Goal: Contribute content: Contribute content

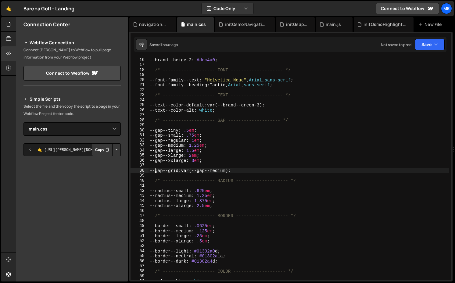
select select "46760"
click at [6, 40] on div at bounding box center [8, 39] width 15 height 15
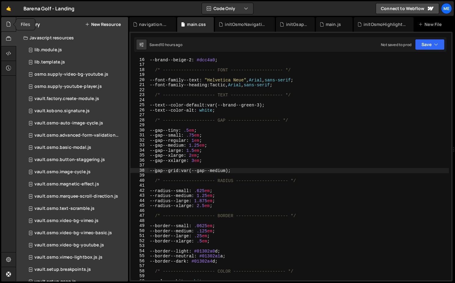
click at [12, 22] on div at bounding box center [8, 24] width 15 height 15
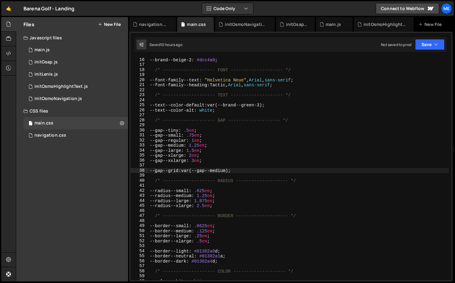
click at [106, 23] on button "New File" at bounding box center [109, 24] width 23 height 5
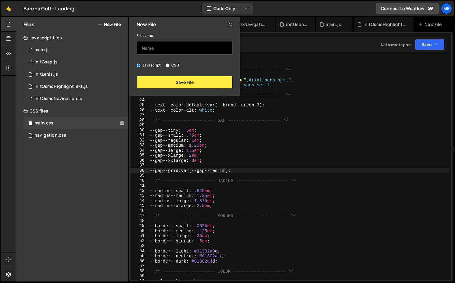
click at [159, 49] on input "text" at bounding box center [185, 47] width 96 height 13
type input "initEffectCards"
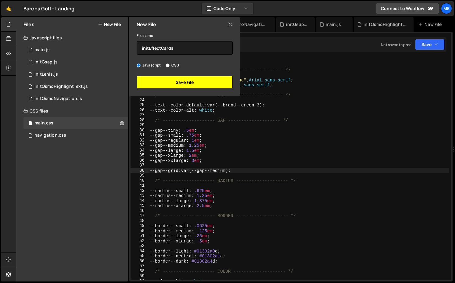
click at [176, 83] on button "Save File" at bounding box center [185, 82] width 96 height 13
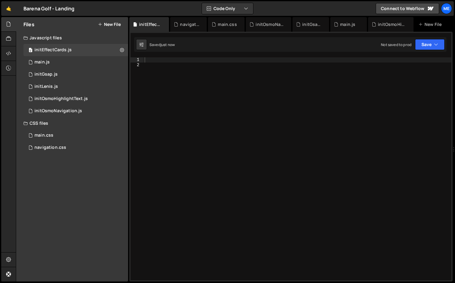
click at [171, 64] on div at bounding box center [297, 173] width 308 height 233
click at [170, 61] on div at bounding box center [297, 173] width 308 height 233
type textarea "function initEffectCards() {"
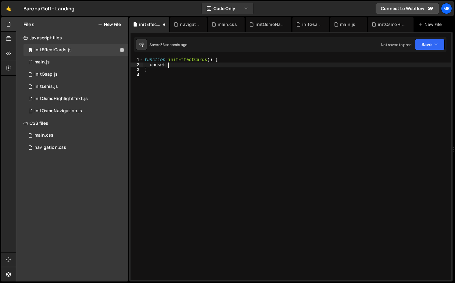
scroll to position [0, 1]
type textarea "conset"
click at [45, 76] on div "initGsap.js" at bounding box center [45, 74] width 23 height 5
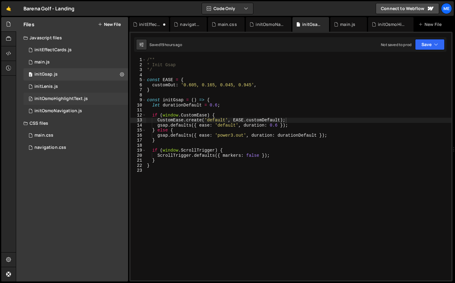
click at [50, 99] on div "initOsmoHighlightText.js" at bounding box center [60, 98] width 53 height 5
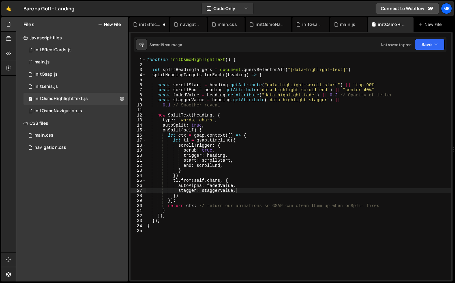
type textarea "let splitHeadingTargets = document.querySelectorAll("[data-highlight-text]")"
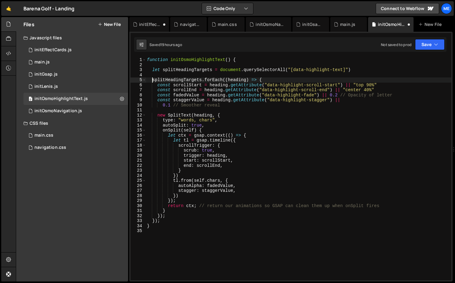
scroll to position [0, 0]
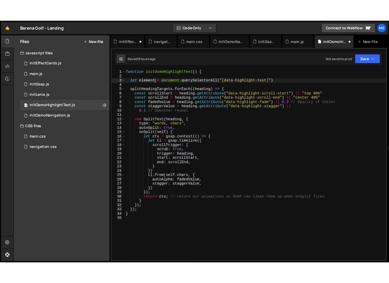
scroll to position [0, 2]
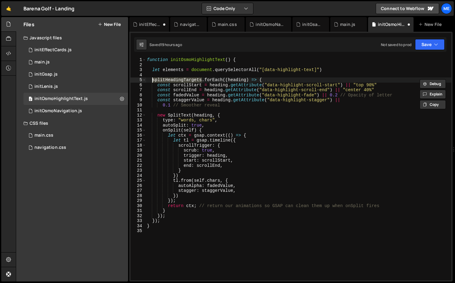
paste textarea "elemen"
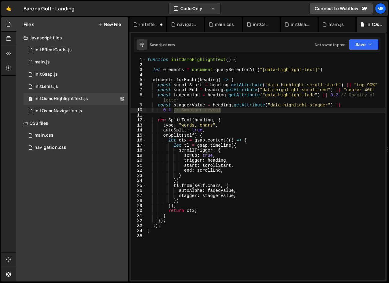
drag, startPoint x: 231, startPoint y: 109, endPoint x: 174, endPoint y: 111, distance: 57.1
click at [174, 111] on div "function initOsmoHighlightText ( ) { let elements = document . querySelectorAll…" at bounding box center [265, 173] width 239 height 233
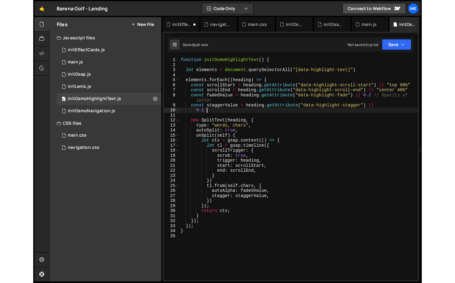
scroll to position [0, 2]
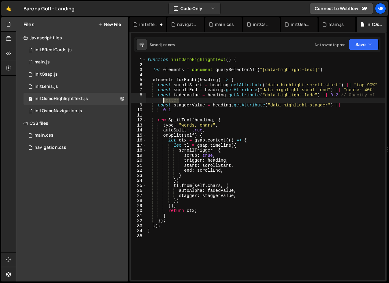
drag, startPoint x: 181, startPoint y: 99, endPoint x: 162, endPoint y: 99, distance: 19.2
click at [162, 99] on div "function initOsmoHighlightText ( ) { let elements = document . querySelectorAll…" at bounding box center [265, 173] width 239 height 233
drag, startPoint x: 340, startPoint y: 95, endPoint x: 353, endPoint y: 99, distance: 13.1
click at [353, 99] on div "Debug Explain Copy initEffectCards.js navigation.css main.css initOsmoNavigatio…" at bounding box center [257, 149] width 257 height 265
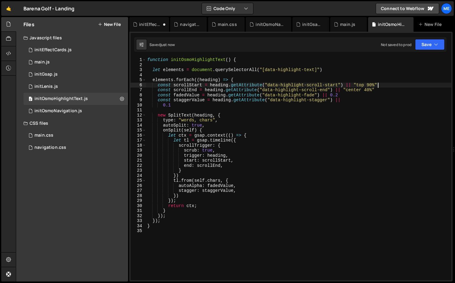
click at [397, 83] on div "function initOsmoHighlightText ( ) { let elements = document . querySelectorAll…" at bounding box center [298, 173] width 305 height 233
click at [394, 92] on div "function initOsmoHighlightText ( ) { let elements = document . querySelectorAll…" at bounding box center [298, 173] width 305 height 233
click at [360, 92] on div "function initOsmoHighlightText ( ) { let elements = document . querySelectorAll…" at bounding box center [298, 173] width 305 height 233
click at [358, 94] on div "function initOsmoHighlightText ( ) { let elements = document . querySelectorAll…" at bounding box center [298, 173] width 305 height 233
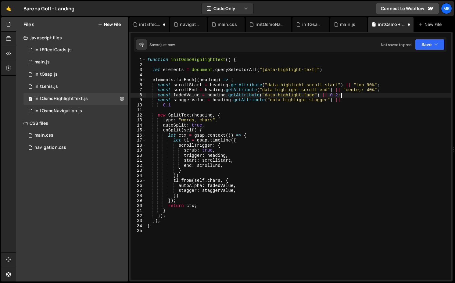
click at [362, 91] on div "function initOsmoHighlightText ( ) { let elements = document . querySelectorAll…" at bounding box center [298, 173] width 305 height 233
click at [348, 100] on div "function initOsmoHighlightText ( ) { let elements = document . querySelectorAll…" at bounding box center [298, 173] width 305 height 233
click at [163, 105] on div "function initOsmoHighlightText ( ) { let elements = document . querySelectorAll…" at bounding box center [298, 173] width 305 height 233
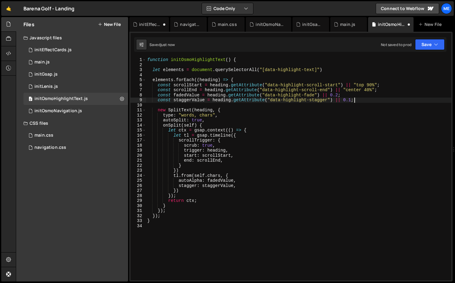
scroll to position [0, 14]
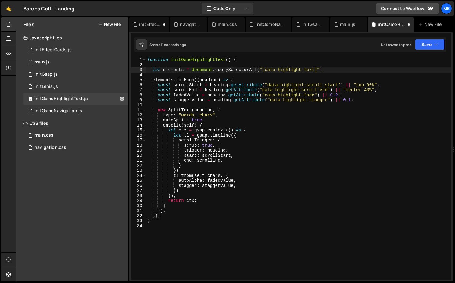
click at [326, 68] on div "function initOsmoHighlightText ( ) { let elements = document . querySelectorAll…" at bounding box center [298, 173] width 305 height 233
click at [187, 169] on div "function initOsmoHighlightText ( ) { let elements = document . querySelectorAll…" at bounding box center [298, 173] width 305 height 233
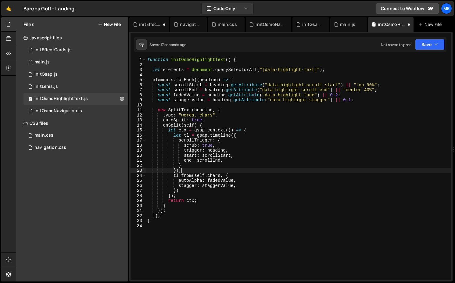
click at [180, 189] on div "function initOsmoHighlightText ( ) { let elements = document . querySelectorAll…" at bounding box center [298, 173] width 305 height 233
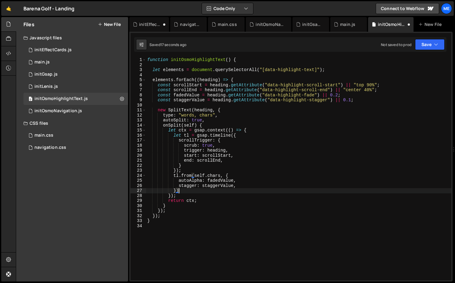
scroll to position [0, 2]
type textarea "});"
click at [60, 112] on div "initOsmoNavigation.js" at bounding box center [58, 110] width 48 height 5
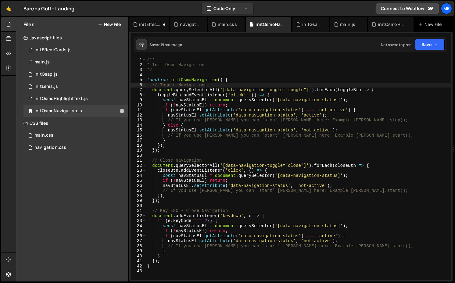
type textarea "// Toggle Navigation"
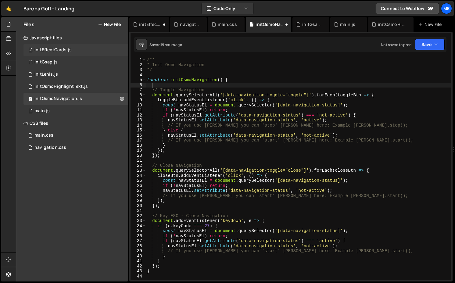
click at [55, 48] on div "initEffectCards.js" at bounding box center [52, 49] width 37 height 5
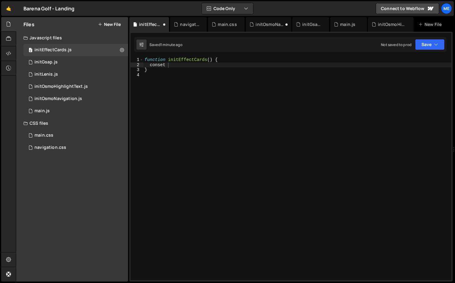
click at [166, 70] on div "function initEffectCards ( ) { conset }" at bounding box center [297, 173] width 308 height 233
click at [265, 64] on div "function initEffectCards ( ) { const elements = document . querySelectorAll ( "…" at bounding box center [297, 173] width 308 height 233
click at [325, 64] on div "function initEffectCards ( ) { const elements = document . querySelectorAll ( '…" at bounding box center [297, 173] width 308 height 233
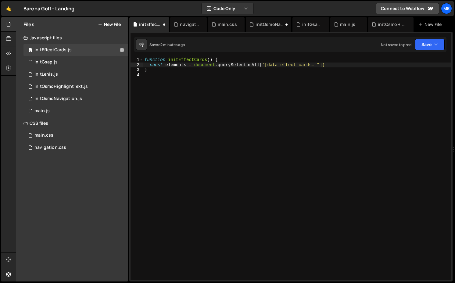
scroll to position [0, 13]
click at [338, 65] on div "function initEffectCards ( ) { const elements = document . querySelectorAll ( '…" at bounding box center [297, 173] width 308 height 233
type textarea "const elements = document.querySelectorAll('[data-effect-cards=""]');"
type textarea "elements.forEach((element) => {})"
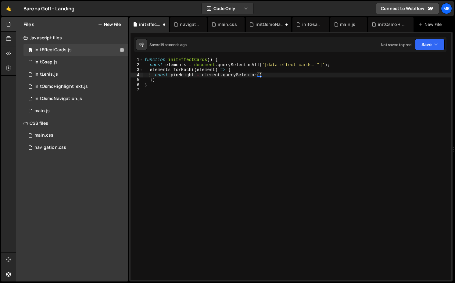
scroll to position [0, 8]
click at [196, 64] on div "function initEffectCards ( ) { const elements = document . querySelectorAll ( '…" at bounding box center [297, 173] width 308 height 233
click at [194, 64] on div "function initEffectCards ( ) { const elements = document . querySelectorAll ( '…" at bounding box center [297, 173] width 308 height 233
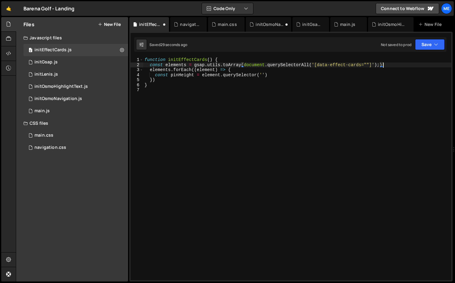
scroll to position [0, 16]
drag, startPoint x: 313, startPoint y: 64, endPoint x: 245, endPoint y: 64, distance: 68.6
click at [245, 64] on div "function initEffectCards ( ) { const elements = gsap . utils . toArray ( docume…" at bounding box center [297, 173] width 308 height 233
drag, startPoint x: 194, startPoint y: 66, endPoint x: 243, endPoint y: 65, distance: 48.5
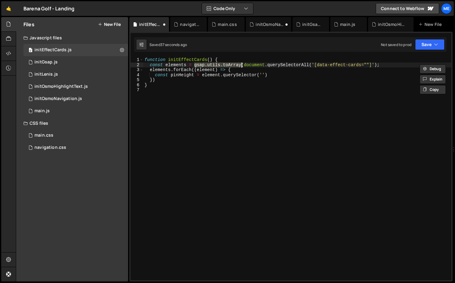
click at [243, 65] on div "function initEffectCards ( ) { const elements = gsap . utils . toArray ( docume…" at bounding box center [297, 173] width 308 height 233
drag, startPoint x: 244, startPoint y: 66, endPoint x: 313, endPoint y: 65, distance: 69.3
click at [313, 65] on div "function initEffectCards ( ) { const elements = gsap . utils . toArray ( docume…" at bounding box center [297, 173] width 308 height 233
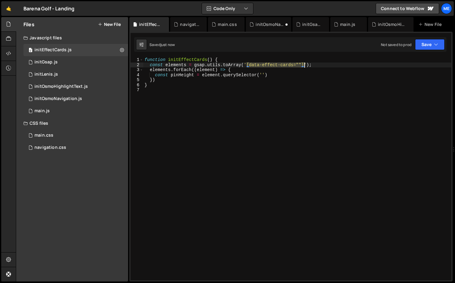
drag, startPoint x: 247, startPoint y: 65, endPoint x: 304, endPoint y: 64, distance: 56.7
click at [304, 64] on div "function initEffectCards ( ) { const elements = gsap . utils . toArray ( '[data…" at bounding box center [297, 173] width 308 height 233
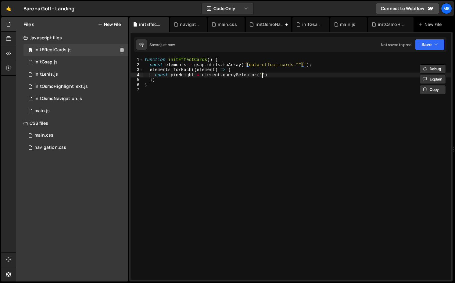
click at [262, 73] on div "function initEffectCards ( ) { const elements = gsap . utils . toArray ( '[data…" at bounding box center [297, 173] width 308 height 233
paste textarea "[data-effect-cards=""]"
click at [315, 74] on div "function initEffectCards ( ) { const elements = gsap . utils . toArray ( '[data…" at bounding box center [297, 173] width 308 height 233
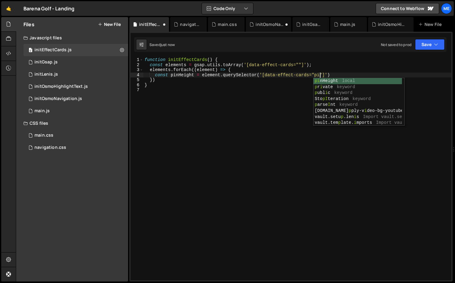
scroll to position [0, 12]
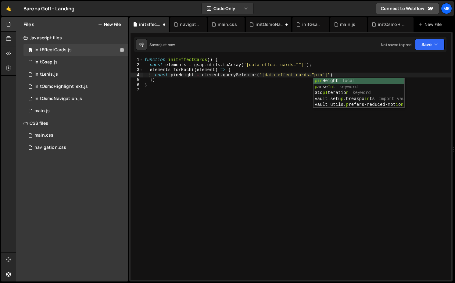
type textarea "const pinHeight = element.querySelector('[data-effect-cards="pinHeight"]')"
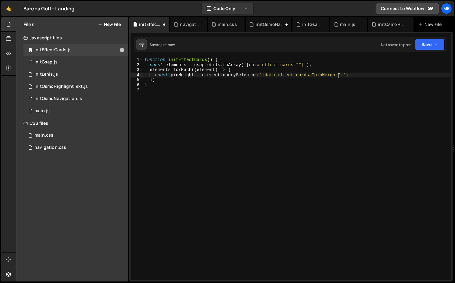
click at [364, 75] on div "function initEffectCards ( ) { const elements = gsap . utils . toArray ( '[data…" at bounding box center [297, 173] width 308 height 233
paste textarea "[data-effect-cards=""]"
click at [203, 76] on div "function initEffectCards ( ) { const elements = gsap . utils . toArray ( '[data…" at bounding box center [297, 173] width 308 height 233
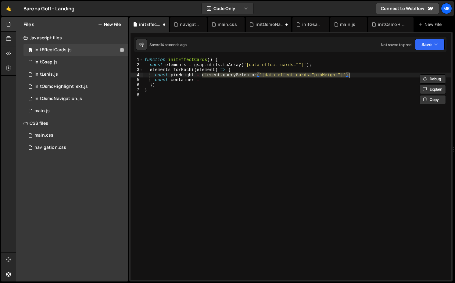
click at [209, 80] on div "function initEffectCards ( ) { const elements = gsap . utils . toArray ( '[data…" at bounding box center [297, 173] width 308 height 233
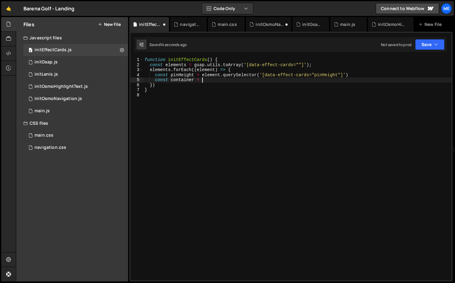
paste textarea "element.querySelector('[data-effect-cards="pinHeight"]')"
click at [354, 77] on div "function initEffectCards ( ) { const elements = gsap . utils . toArray ( '[data…" at bounding box center [297, 173] width 308 height 233
click at [327, 79] on div "function initEffectCards ( ) { const elements = gsap . utils . toArray ( '[data…" at bounding box center [297, 173] width 308 height 233
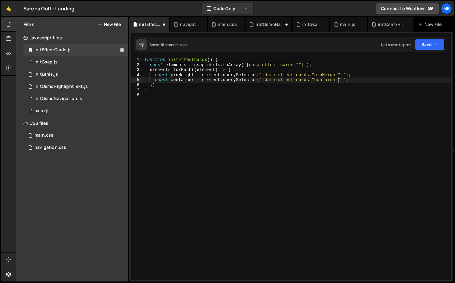
click at [348, 78] on div "function initEffectCards ( ) { const elements = gsap . utils . toArray ( '[data…" at bounding box center [297, 173] width 308 height 233
type textarea "const container = element.querySelector('[data-effect-cards="container"]');"
drag, startPoint x: 201, startPoint y: 80, endPoint x: 375, endPoint y: 77, distance: 173.9
click at [375, 77] on div "function initEffectCards ( ) { const elements = gsap . utils . toArray ( '[data…" at bounding box center [297, 173] width 308 height 233
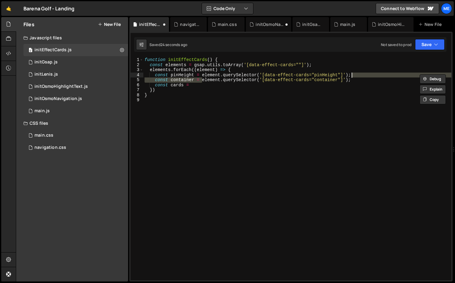
click at [364, 79] on div "function initEffectCards ( ) { const elements = gsap . utils . toArray ( '[data…" at bounding box center [297, 173] width 308 height 233
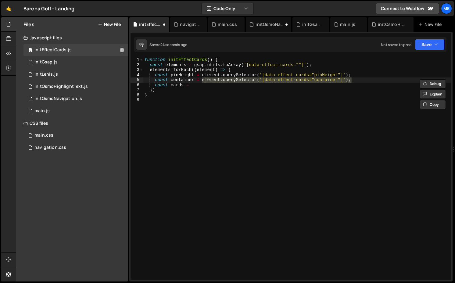
click at [211, 85] on div "function initEffectCards ( ) { const elements = gsap . utils . toArray ( '[data…" at bounding box center [297, 173] width 308 height 233
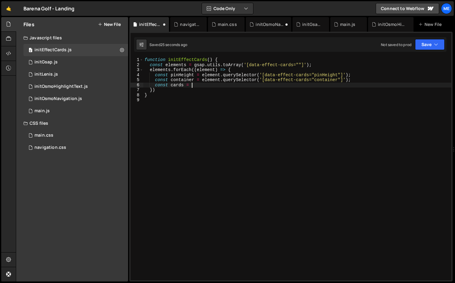
paste textarea "element.querySelector('[data-effect-cards="container"]');"
click at [317, 83] on div "function initEffectCards ( ) { const elements = gsap . utils . toArray ( '[data…" at bounding box center [297, 173] width 308 height 233
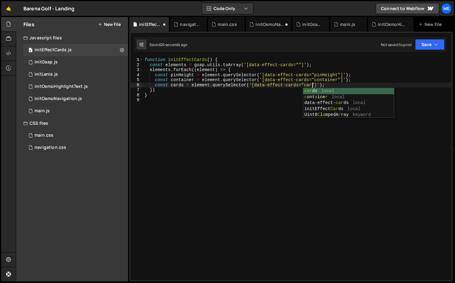
scroll to position [0, 12]
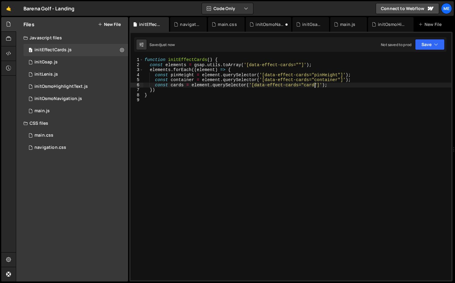
type textarea "const cards = element.querySelector('[data-effect-cards="card"]');"
click at [363, 87] on div "function initEffectCards ( ) { const elements = gsap . utils . toArray ( '[data…" at bounding box center [297, 173] width 308 height 233
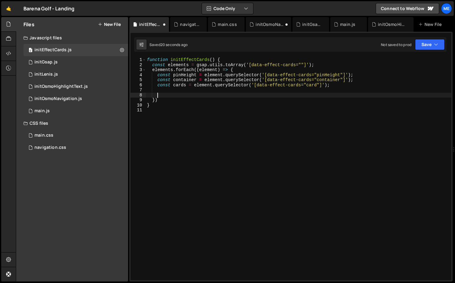
paste textarea "}, 'step+=0.5') // Starts halfway through the movement tween"
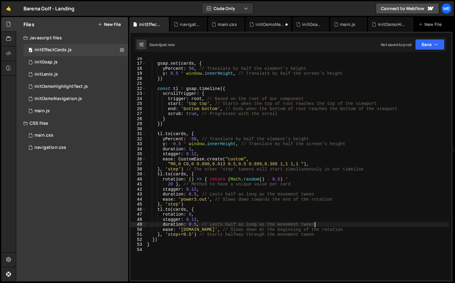
scroll to position [0, 0]
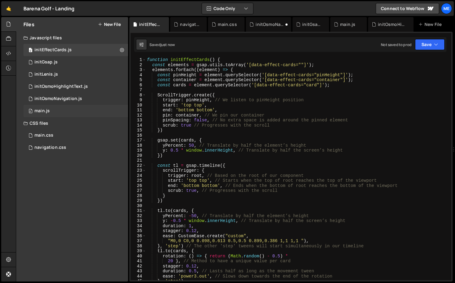
type textarea "duration: 0.5, // Lasts half as long as the movement tween"
click at [39, 112] on div "main.js" at bounding box center [41, 110] width 15 height 5
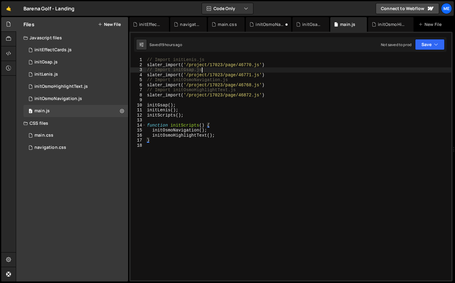
type textarea "slater_import('/project/17023/page/46771.js')"
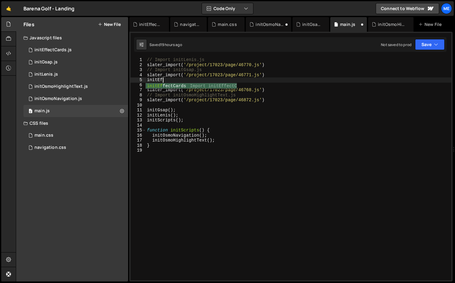
scroll to position [0, 1]
type textarea "slater_import('/project/17023/page/46771.js')"
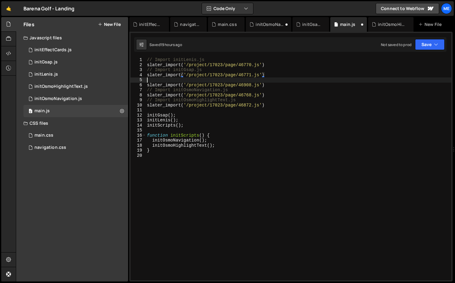
scroll to position [0, 0]
paste textarea "// Import initEffectCards.js"
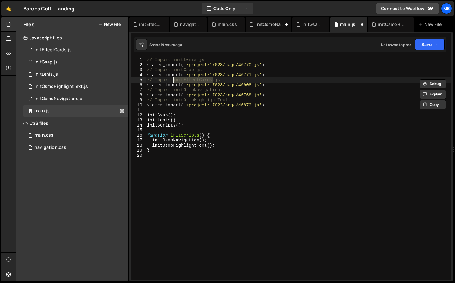
type textarea "initOsmoHighlightText();"
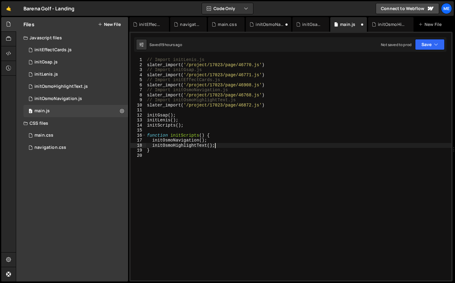
paste textarea "initEffectCards"
type textarea "$"
paste textarea "initEffectCards"
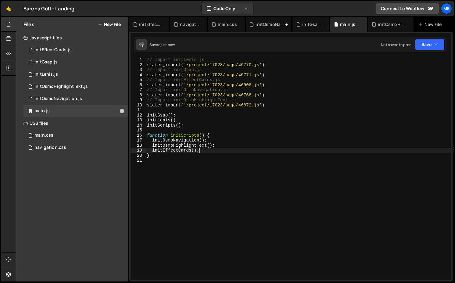
type textarea "initEffectCards();"
click at [268, 24] on div "initOsmoNavigation.js" at bounding box center [270, 24] width 28 height 6
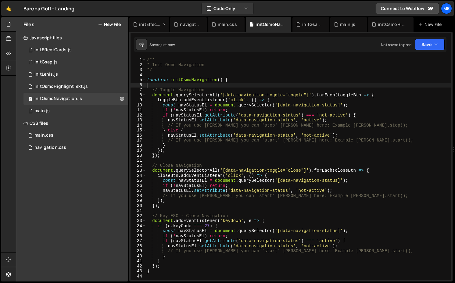
click at [150, 22] on div "initEffectCards.js" at bounding box center [150, 24] width 23 height 6
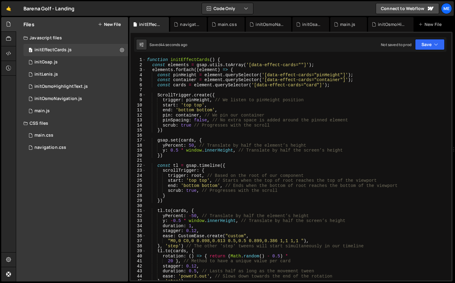
click at [177, 132] on div "function initEffectCards ( ) { const elements = gsap . utils . toArray ( '[data…" at bounding box center [297, 173] width 303 height 233
click at [199, 176] on div "function initEffectCards ( ) { const elements = gsap . utils . toArray ( '[data…" at bounding box center [297, 173] width 303 height 233
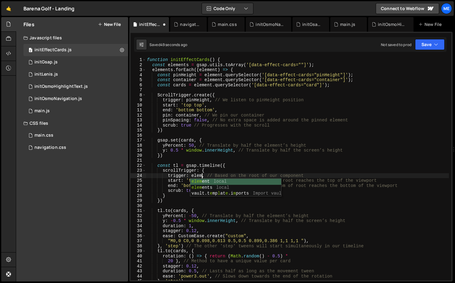
scroll to position [0, 4]
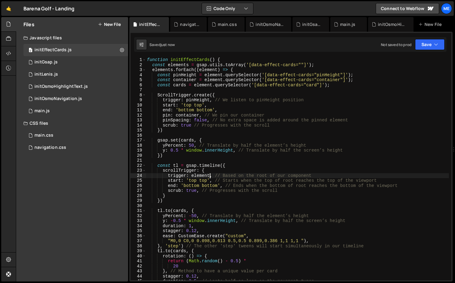
type textarea "trigger: element, // Based on the root of our component"
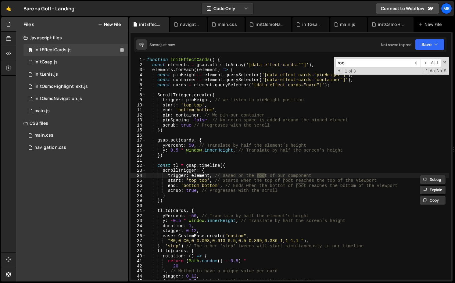
type input "root"
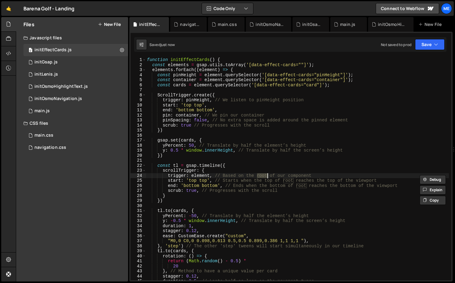
click at [261, 178] on div "function initEffectCards ( ) { const elements = gsap . utils . toArray ( '[data…" at bounding box center [297, 173] width 303 height 233
click at [263, 175] on div "function initEffectCards ( ) { const elements = gsap . utils . toArray ( '[data…" at bounding box center [297, 173] width 303 height 233
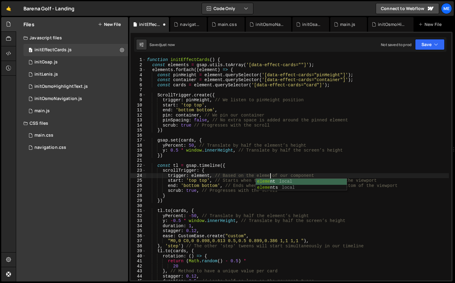
scroll to position [0, 9]
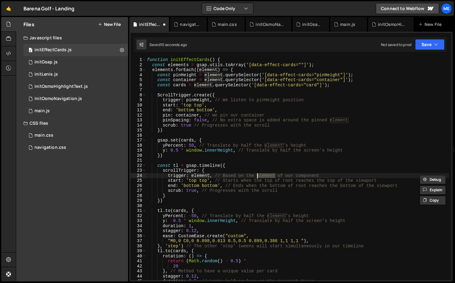
click at [289, 182] on div "function initEffectCards ( ) { const elements = gsap . utils . toArray ( '[data…" at bounding box center [297, 173] width 303 height 233
paste textarea "elemen"
click at [298, 185] on div "function initEffectCards ( ) { const elements = gsap . utils . toArray ( '[data…" at bounding box center [297, 173] width 303 height 233
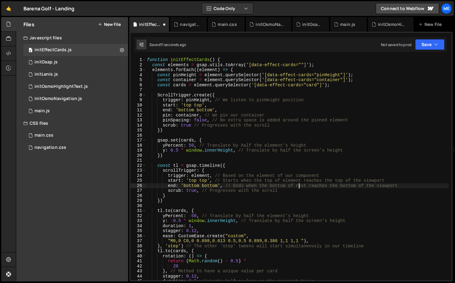
click at [298, 185] on div "function initEffectCards ( ) { const elements = gsap . utils . toArray ( '[data…" at bounding box center [297, 173] width 303 height 233
paste textarea "elemen"
click at [181, 85] on div "function initEffectCards ( ) { const elements = gsap . utils . toArray ( '[data…" at bounding box center [297, 173] width 303 height 233
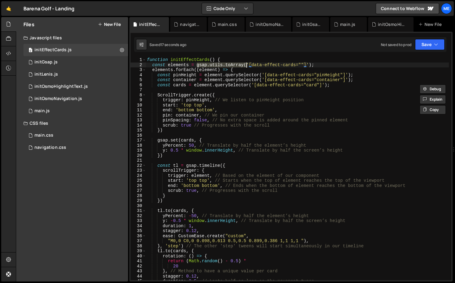
drag, startPoint x: 196, startPoint y: 64, endPoint x: 247, endPoint y: 65, distance: 51.0
click at [247, 65] on div "function initEffectCards ( ) { const elements = gsap . utils . toArray ( '[data…" at bounding box center [297, 173] width 303 height 233
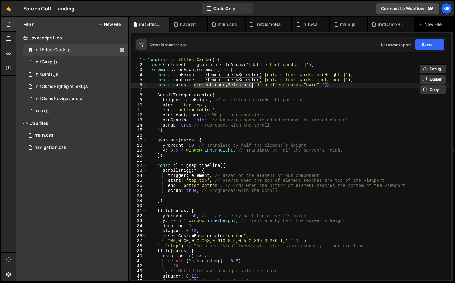
drag, startPoint x: 194, startPoint y: 85, endPoint x: 252, endPoint y: 85, distance: 58.3
click at [252, 85] on div "function initEffectCards ( ) { const elements = gsap . utils . toArray ( '[data…" at bounding box center [297, 173] width 303 height 233
paste textarea "gsap.utils.toArray"
click at [327, 77] on div "function initEffectCards ( ) { const elements = gsap . utils . toArray ( '[data…" at bounding box center [297, 173] width 303 height 233
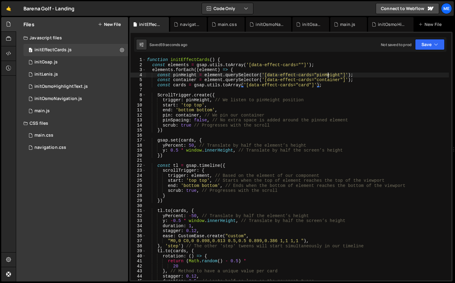
click at [327, 77] on div "function initEffectCards ( ) { const elements = gsap . utils . toArray ( '[data…" at bounding box center [297, 173] width 303 height 233
paste textarea "-h"
type textarea "const pinHeight = element.querySelector('[data-effect-cards="pin-height"]');"
